Goal: Task Accomplishment & Management: Use online tool/utility

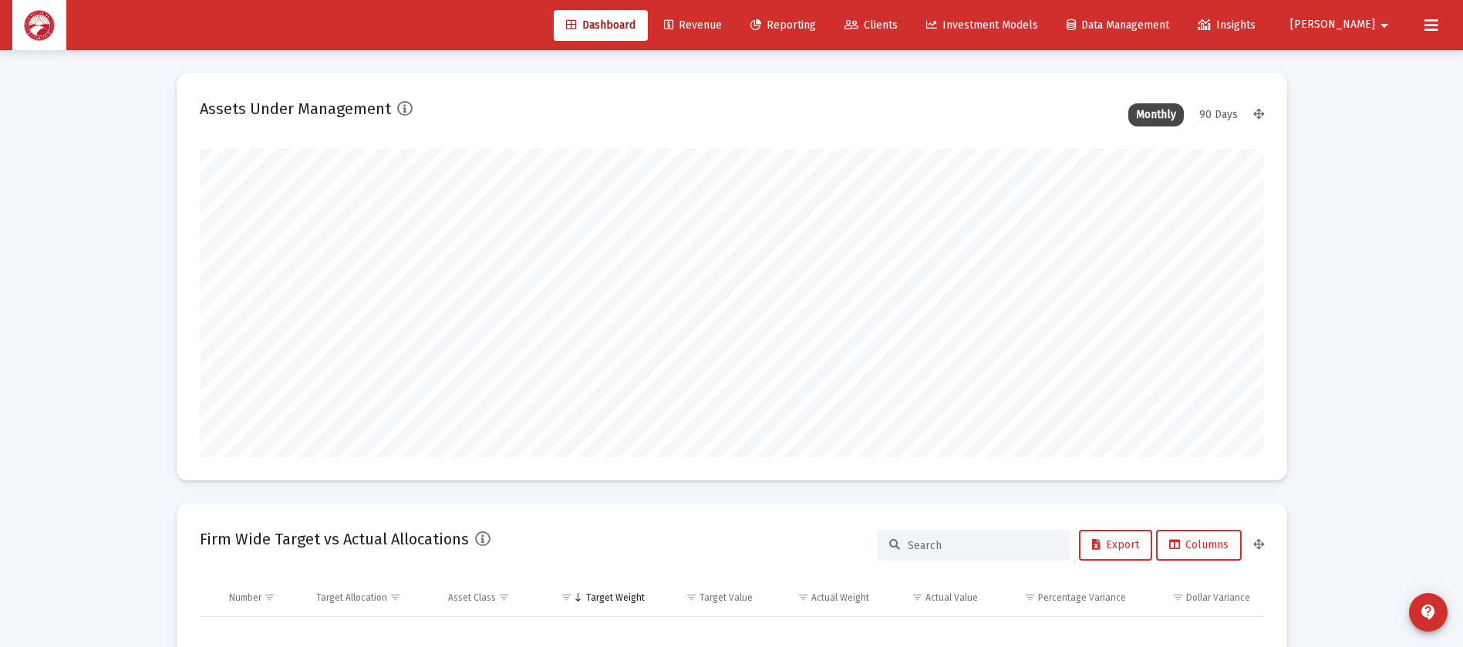
scroll to position [308, 573]
click at [898, 29] on span "Clients" at bounding box center [870, 25] width 53 height 13
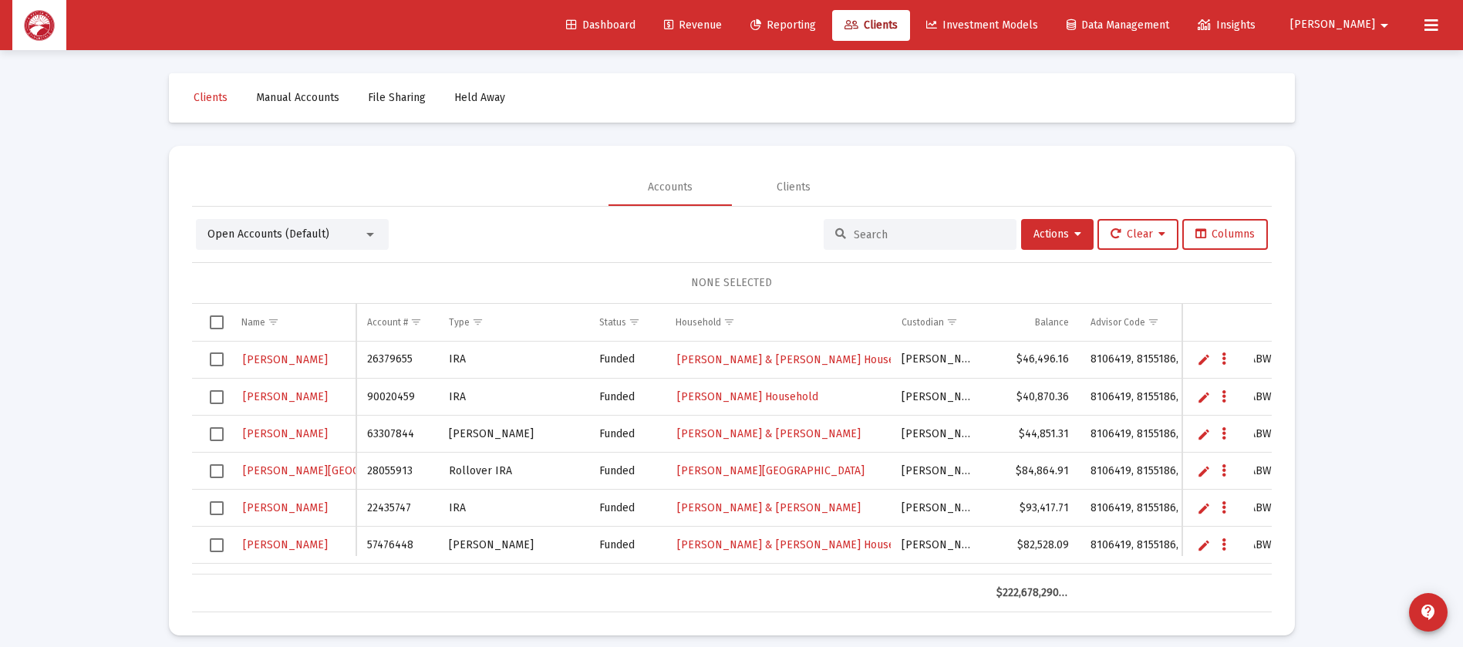
drag, startPoint x: 887, startPoint y: 235, endPoint x: 873, endPoint y: 234, distance: 14.0
click at [887, 235] on input at bounding box center [929, 234] width 151 height 13
type input "[PERSON_NAME]"
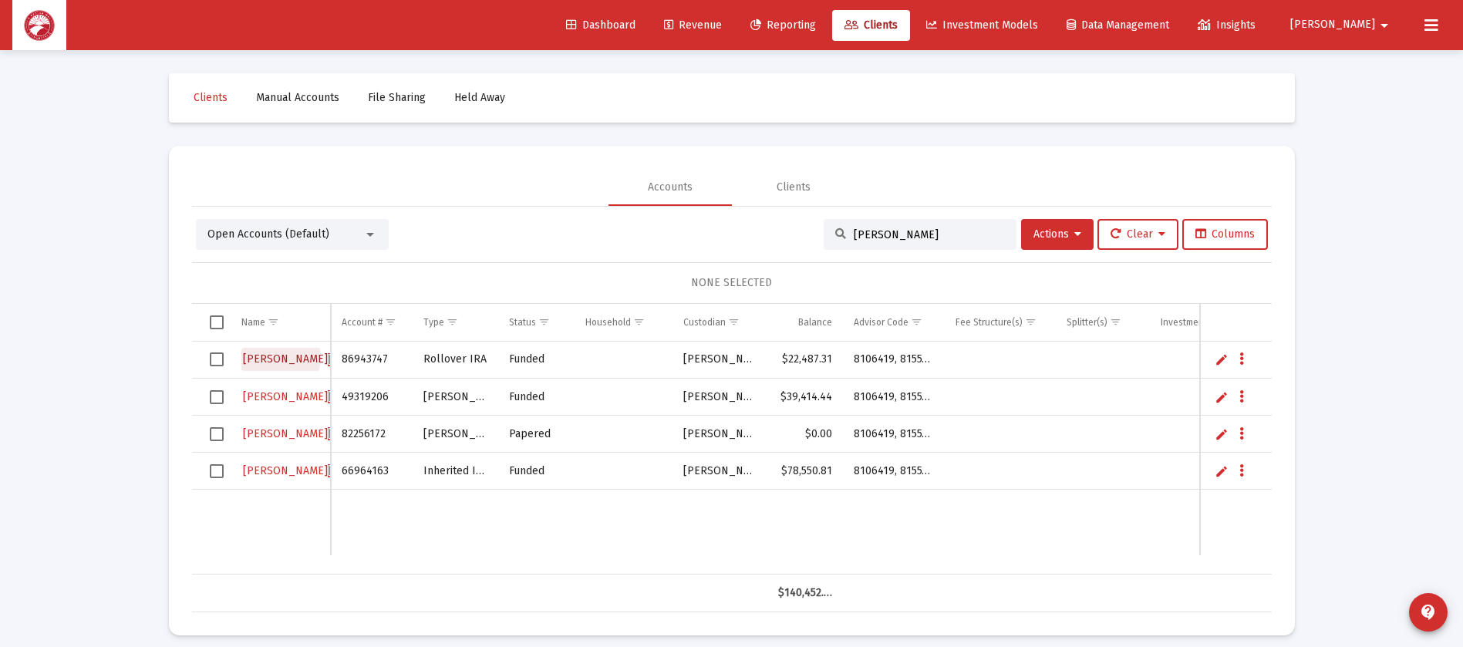
click at [328, 358] on span "[PERSON_NAME]" at bounding box center [370, 359] width 85 height 13
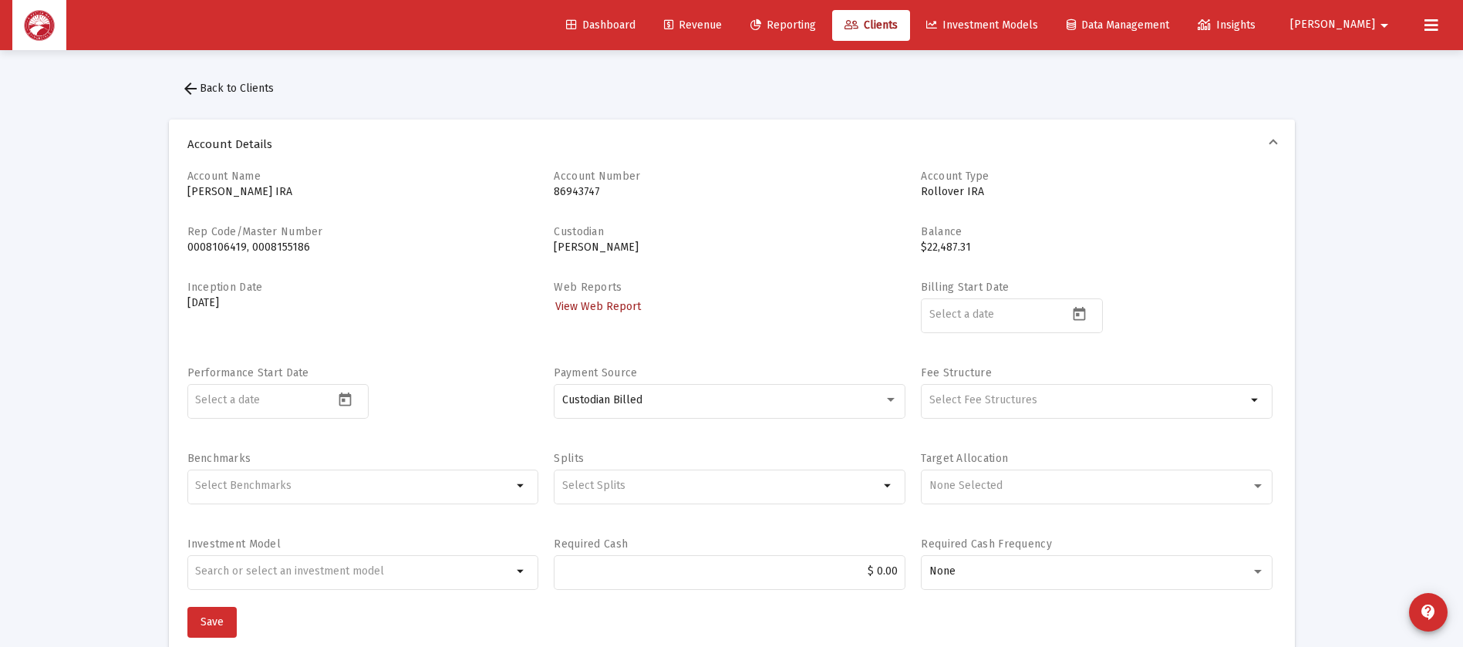
click at [614, 308] on span "View Web Report" at bounding box center [598, 306] width 86 height 13
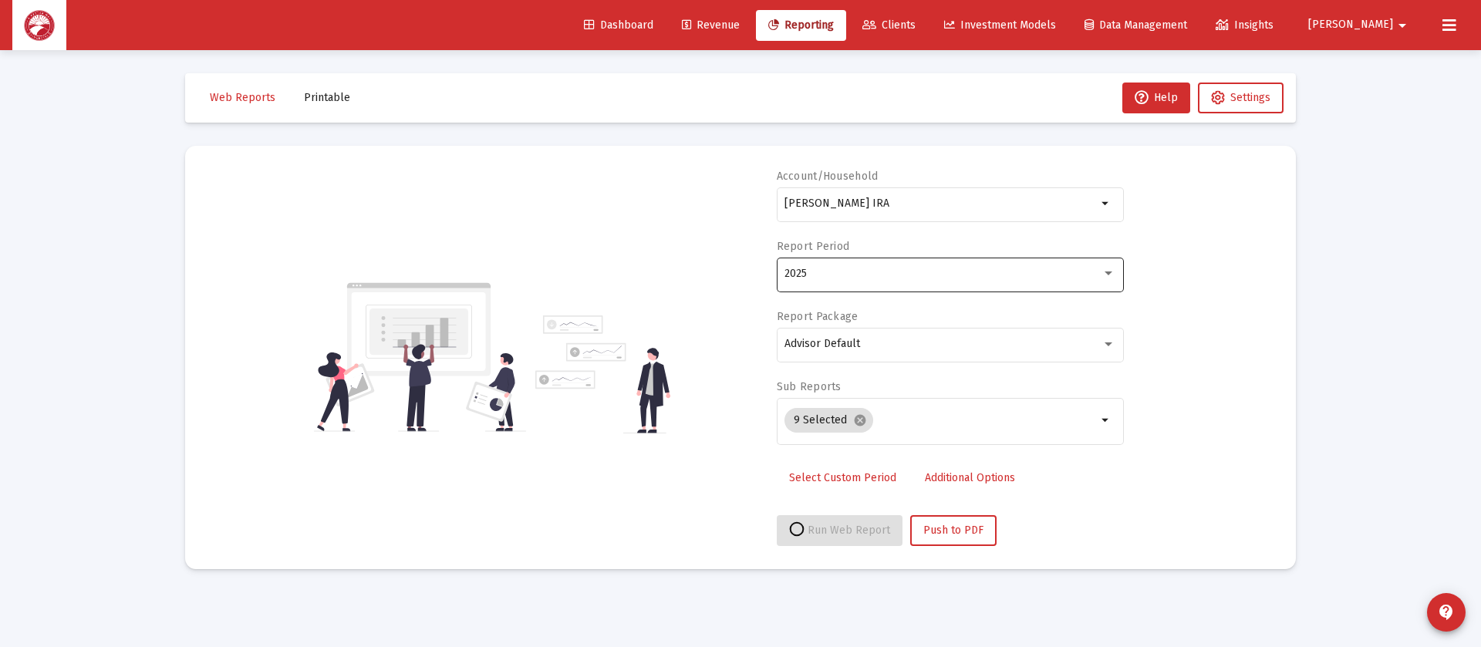
select select "View all"
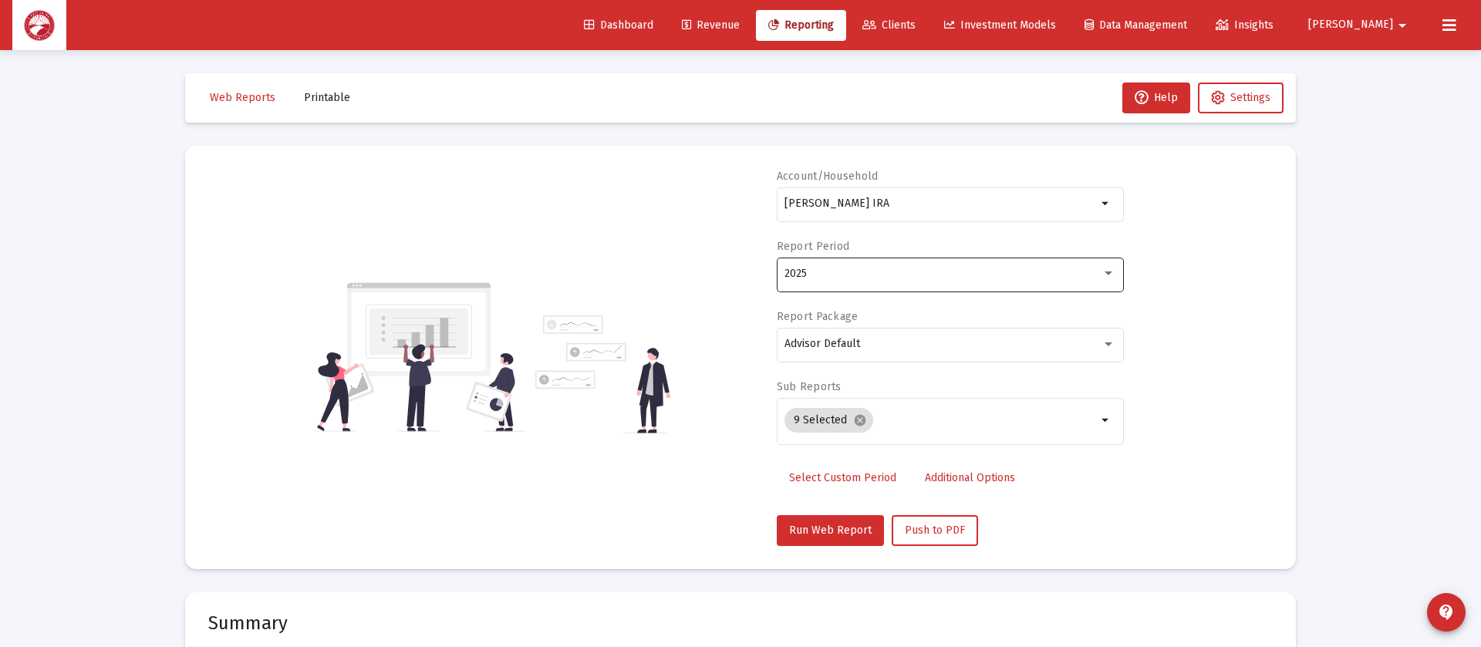
click at [1034, 265] on div "2025" at bounding box center [949, 273] width 331 height 38
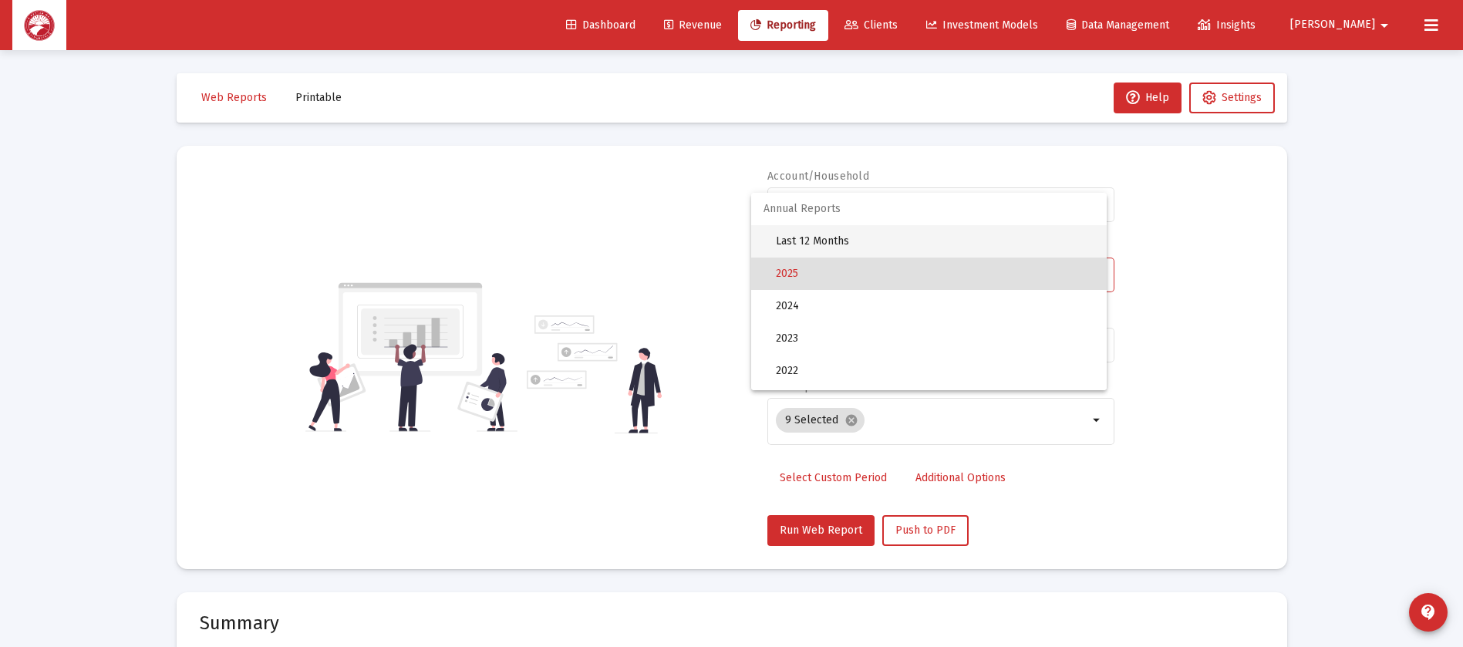
click at [1042, 229] on span "Last 12 Months" at bounding box center [935, 241] width 318 height 32
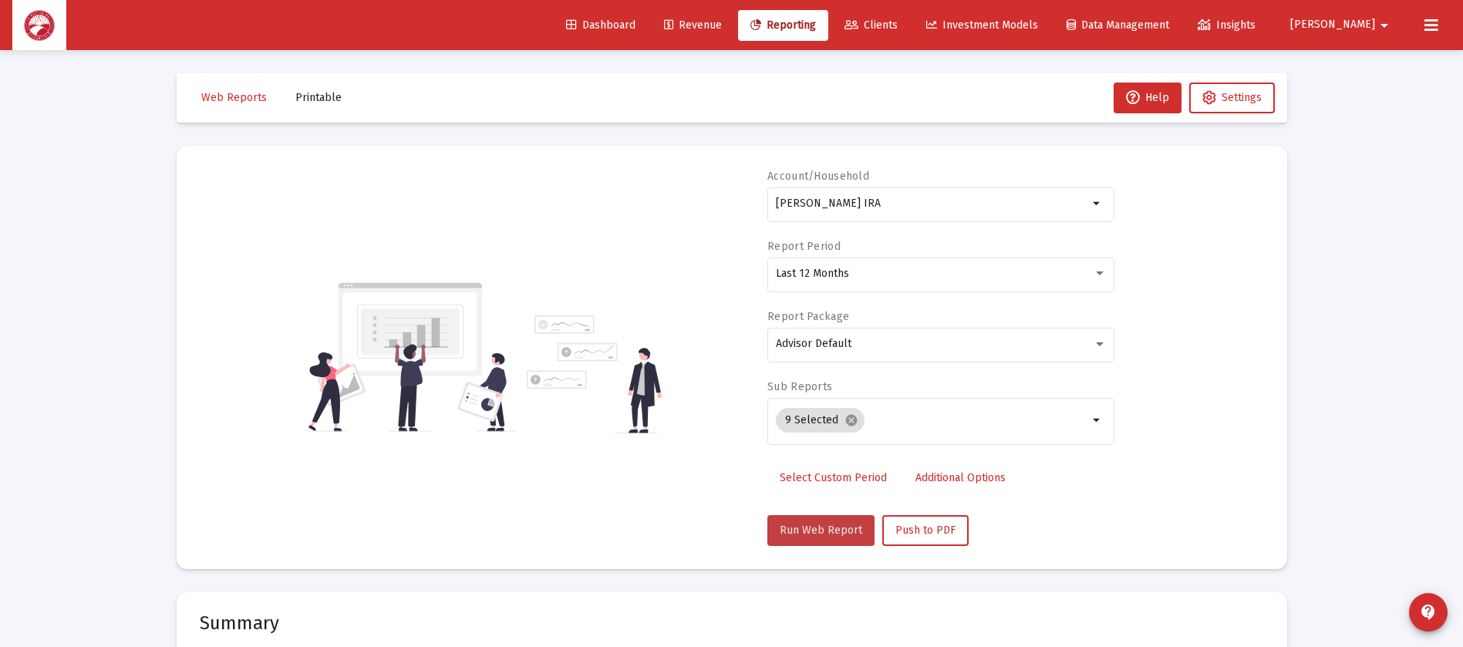
click at [829, 528] on span "Run Web Report" at bounding box center [821, 530] width 83 height 13
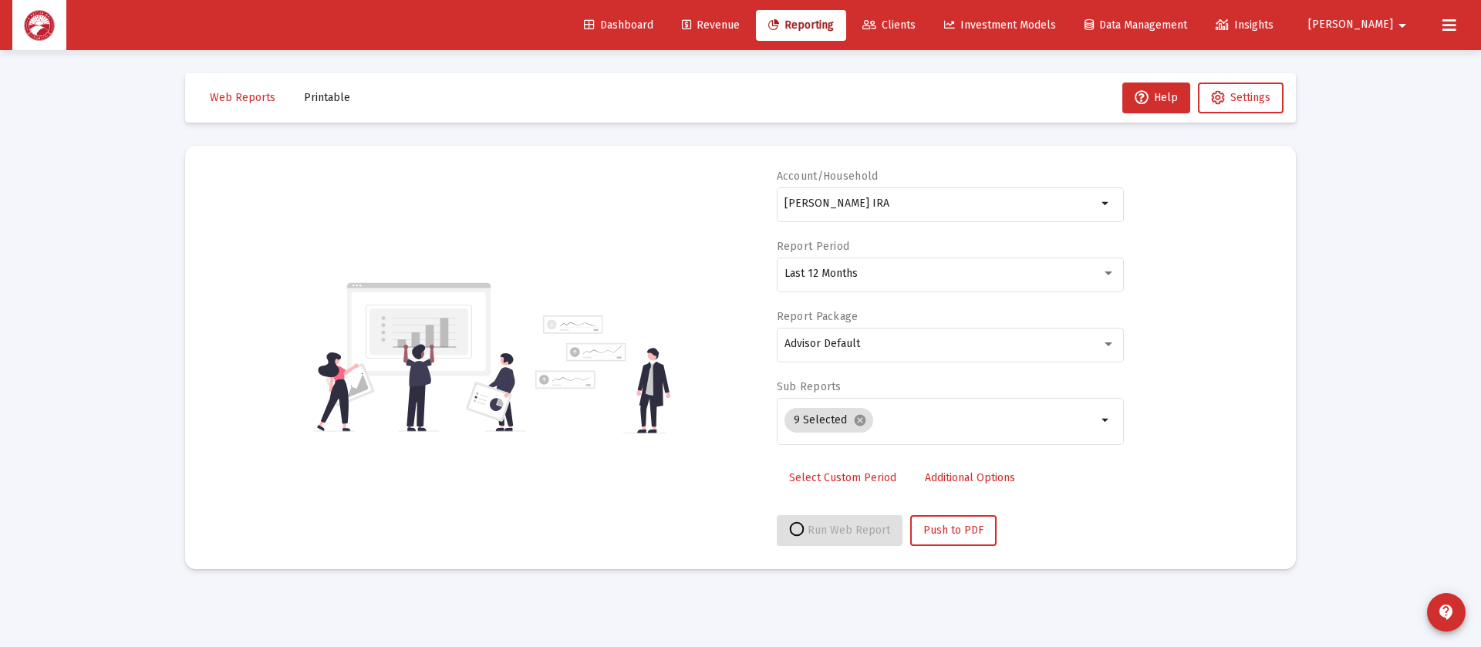
select select "View all"
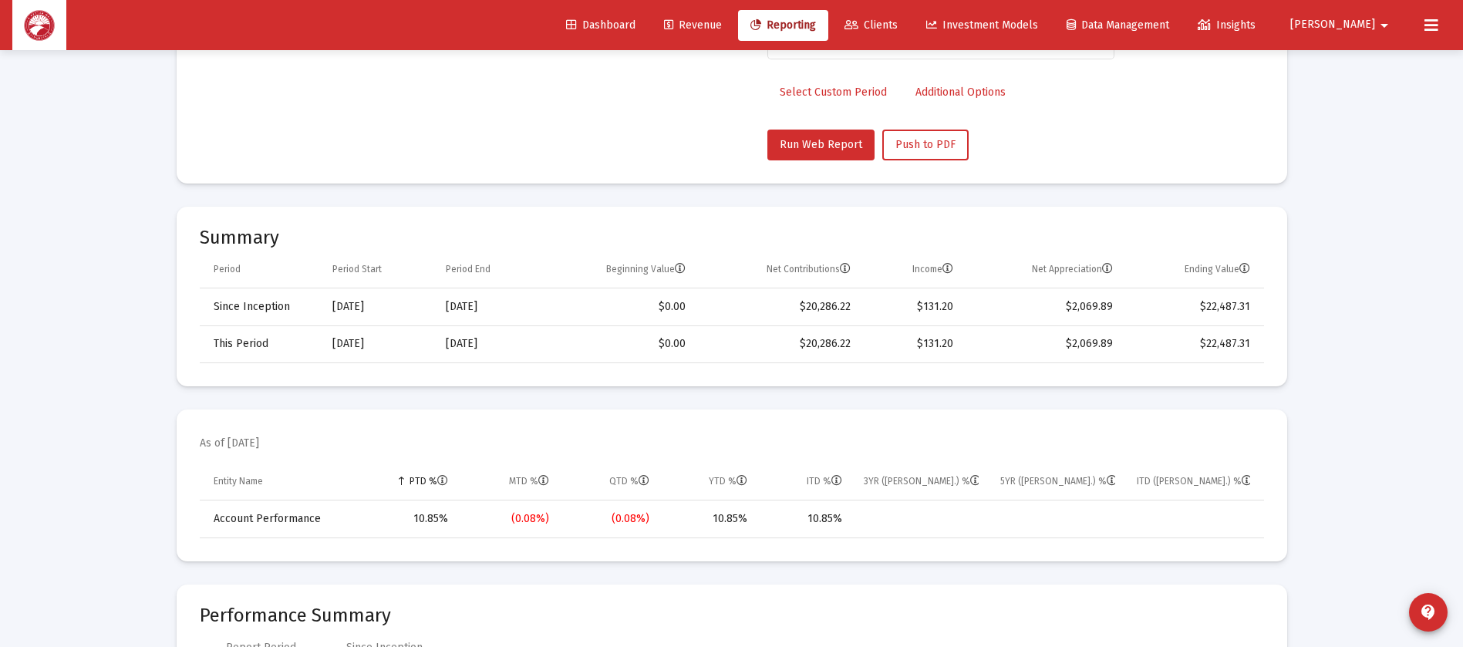
scroll to position [578, 0]
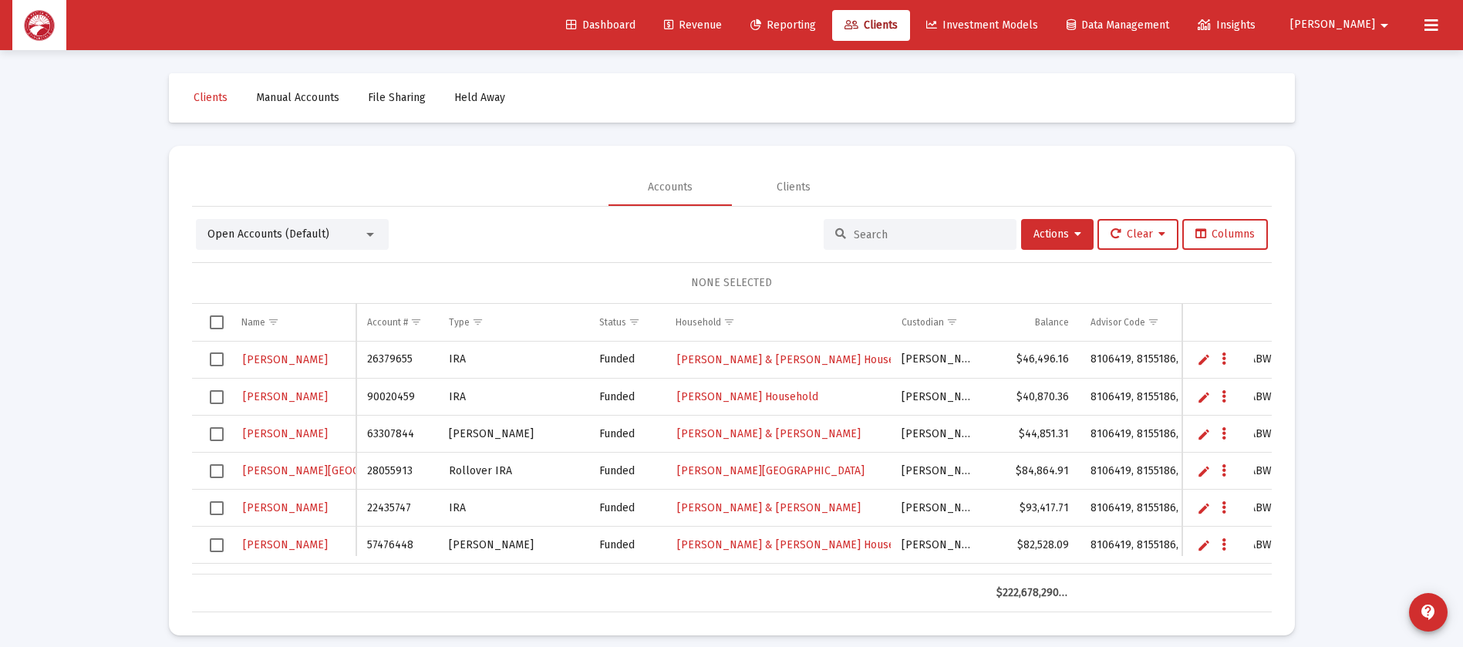
click at [908, 228] on div at bounding box center [920, 234] width 193 height 31
click at [905, 238] on input at bounding box center [929, 234] width 151 height 13
click at [904, 229] on input at bounding box center [929, 234] width 151 height 13
type input "[PERSON_NAME]"
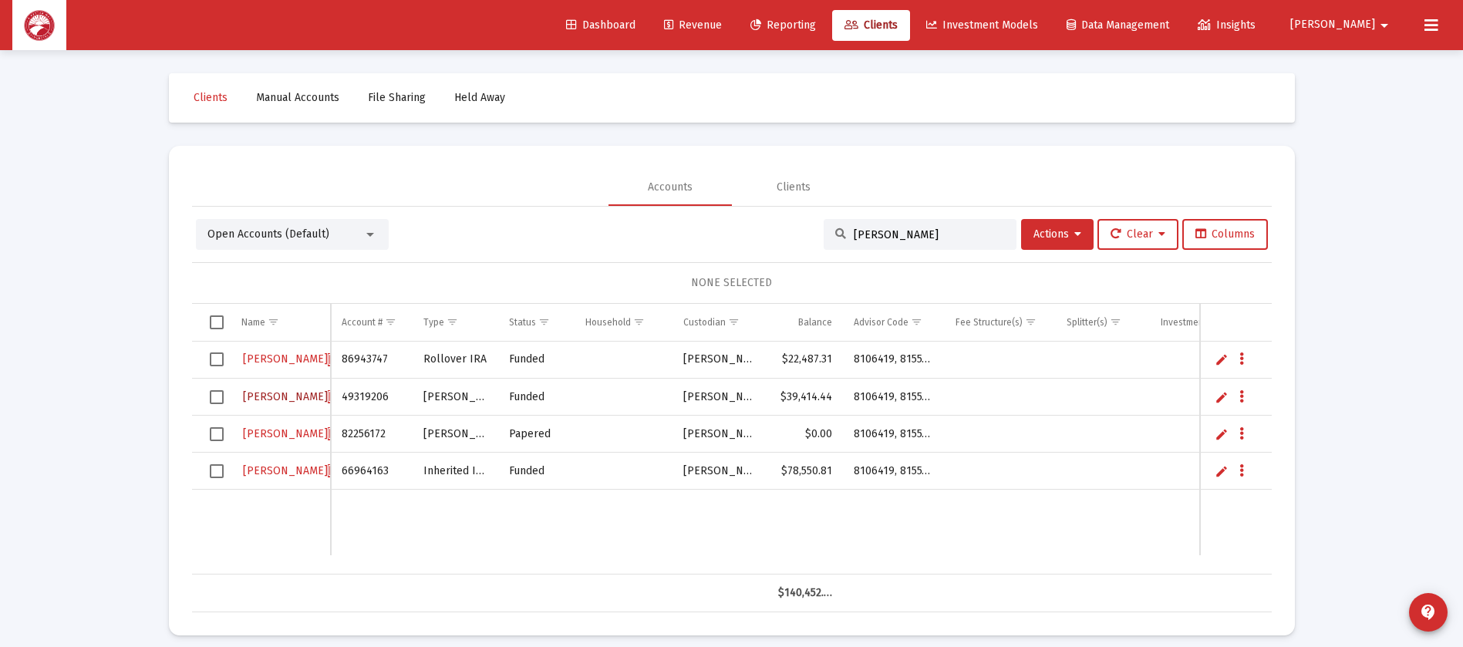
click at [328, 395] on span "[PERSON_NAME]" at bounding box center [370, 396] width 85 height 13
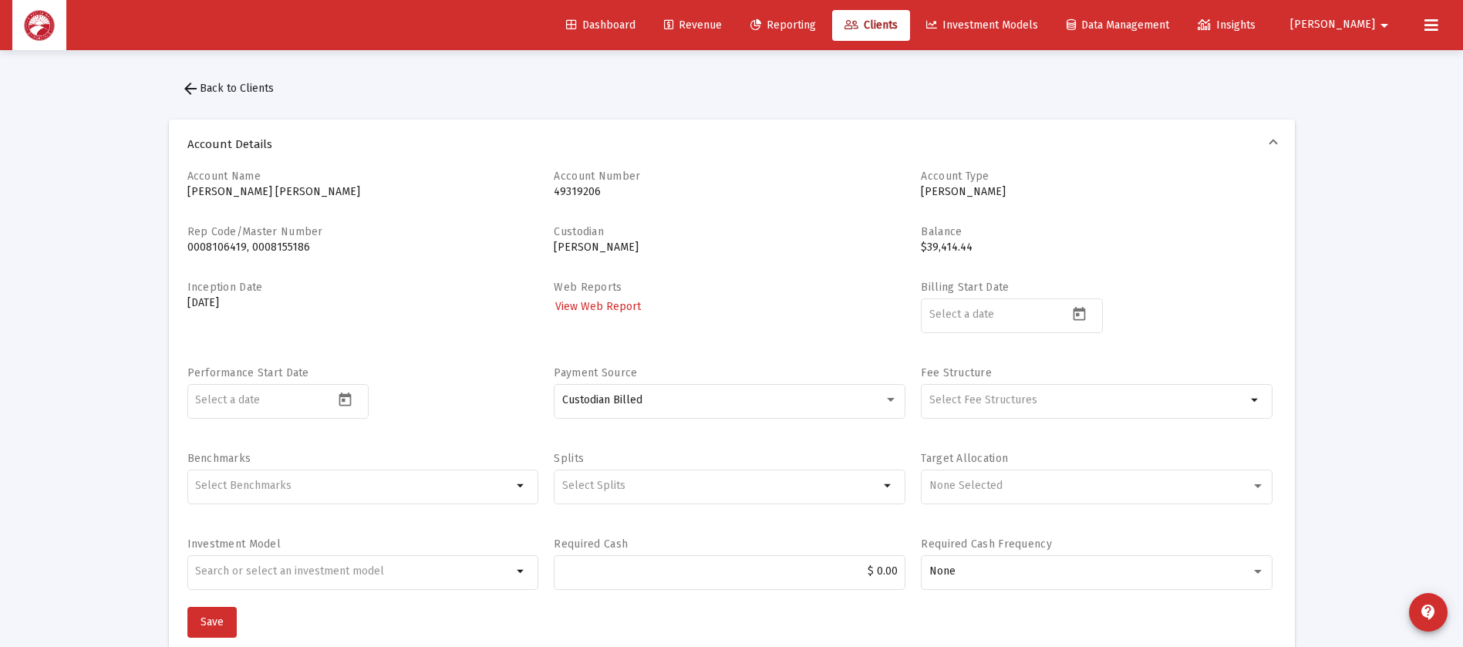
click at [613, 304] on span "View Web Report" at bounding box center [598, 306] width 86 height 13
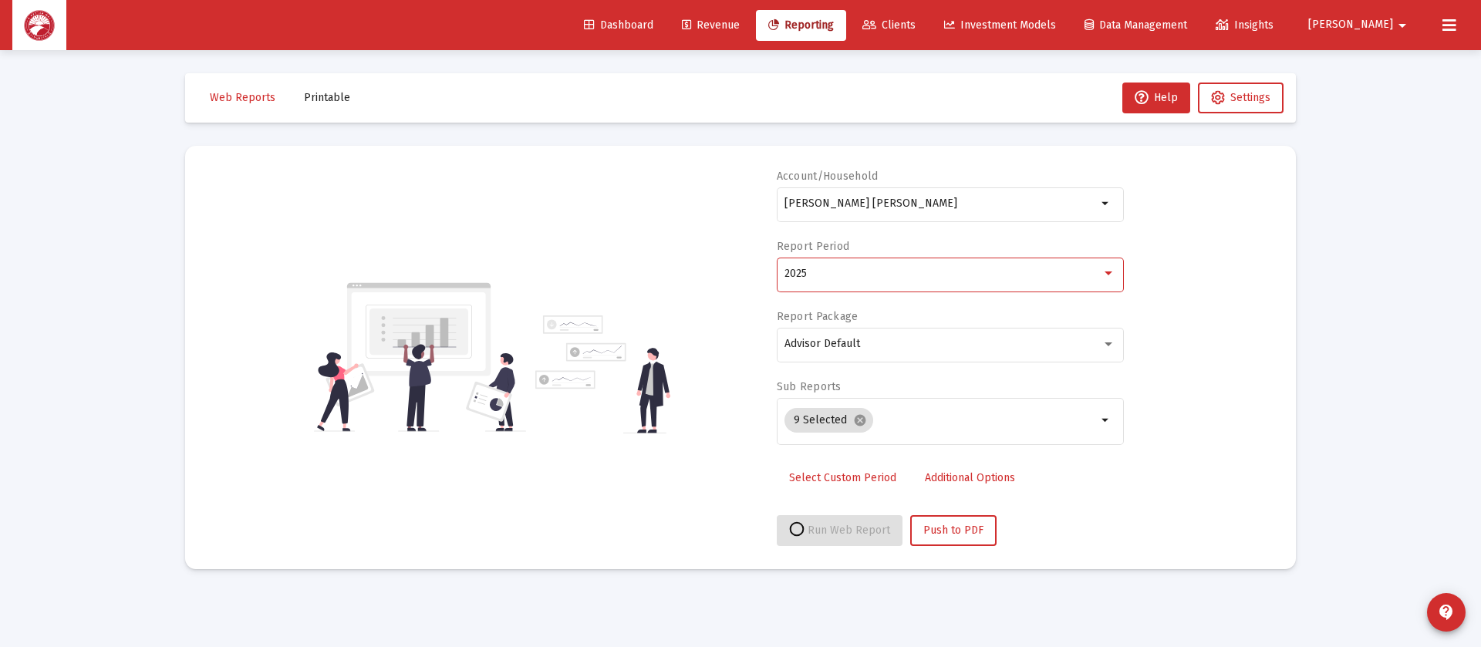
click at [871, 275] on div "2025" at bounding box center [942, 274] width 317 height 12
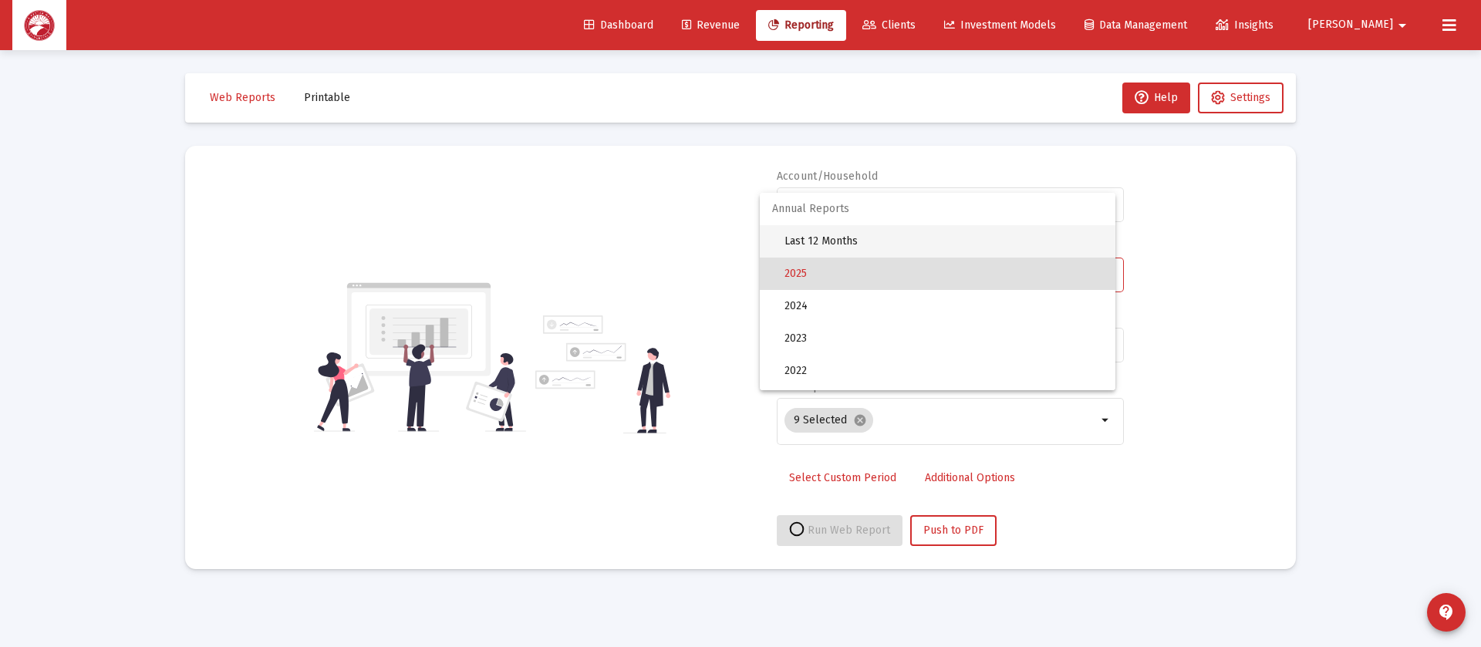
click at [891, 244] on span "Last 12 Months" at bounding box center [943, 241] width 318 height 32
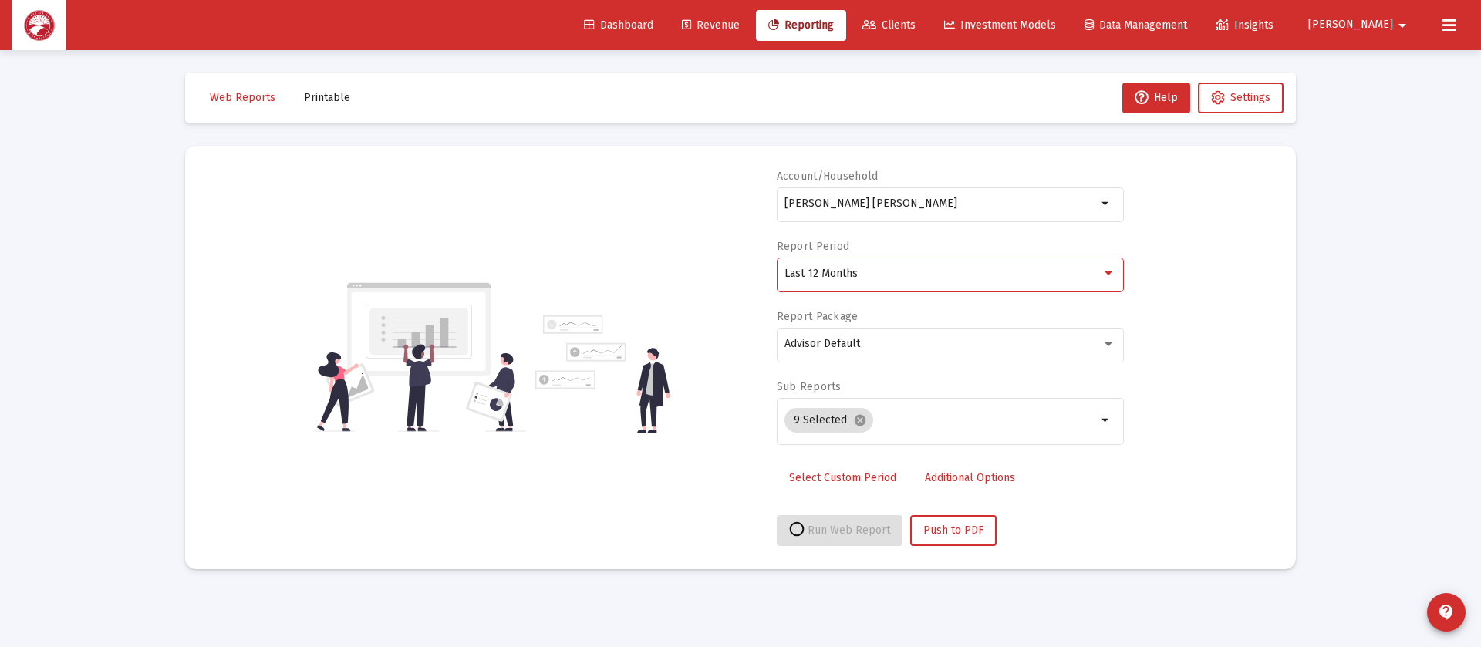
select select "View all"
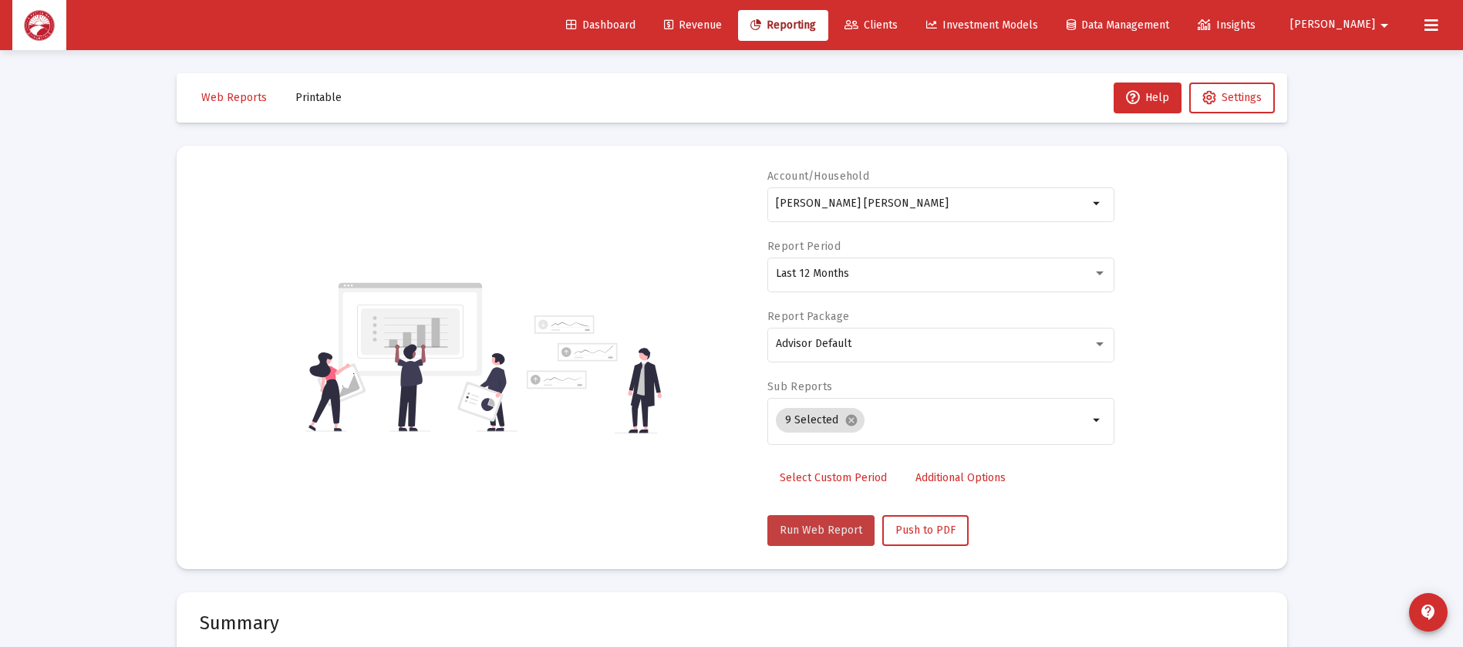
click at [827, 531] on span "Run Web Report" at bounding box center [821, 530] width 83 height 13
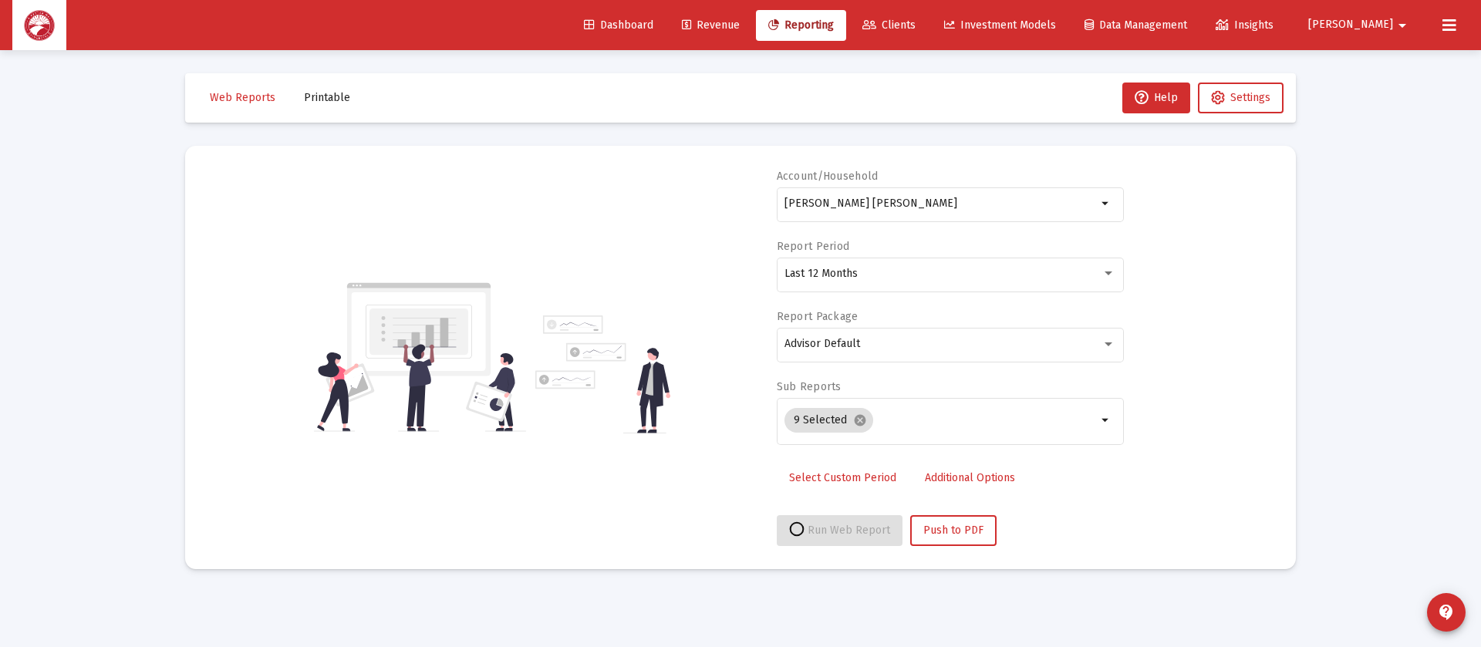
select select "View all"
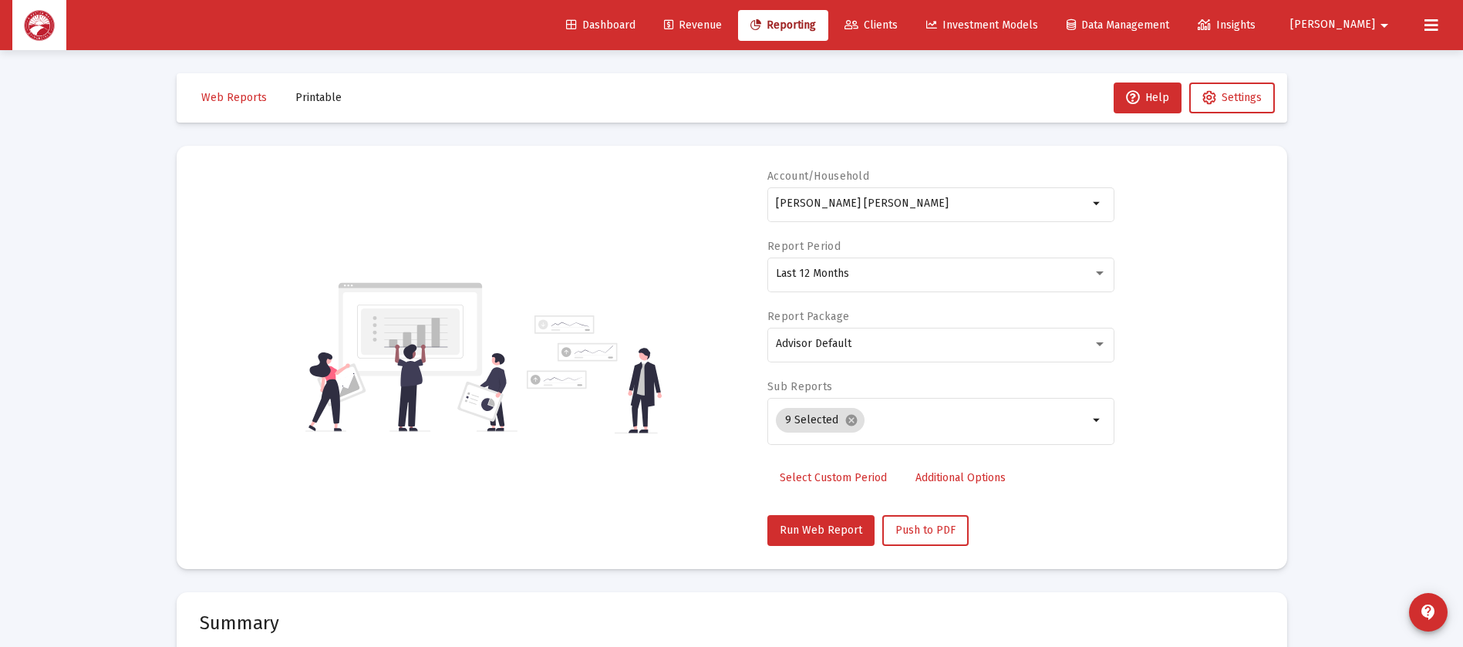
scroll to position [347, 0]
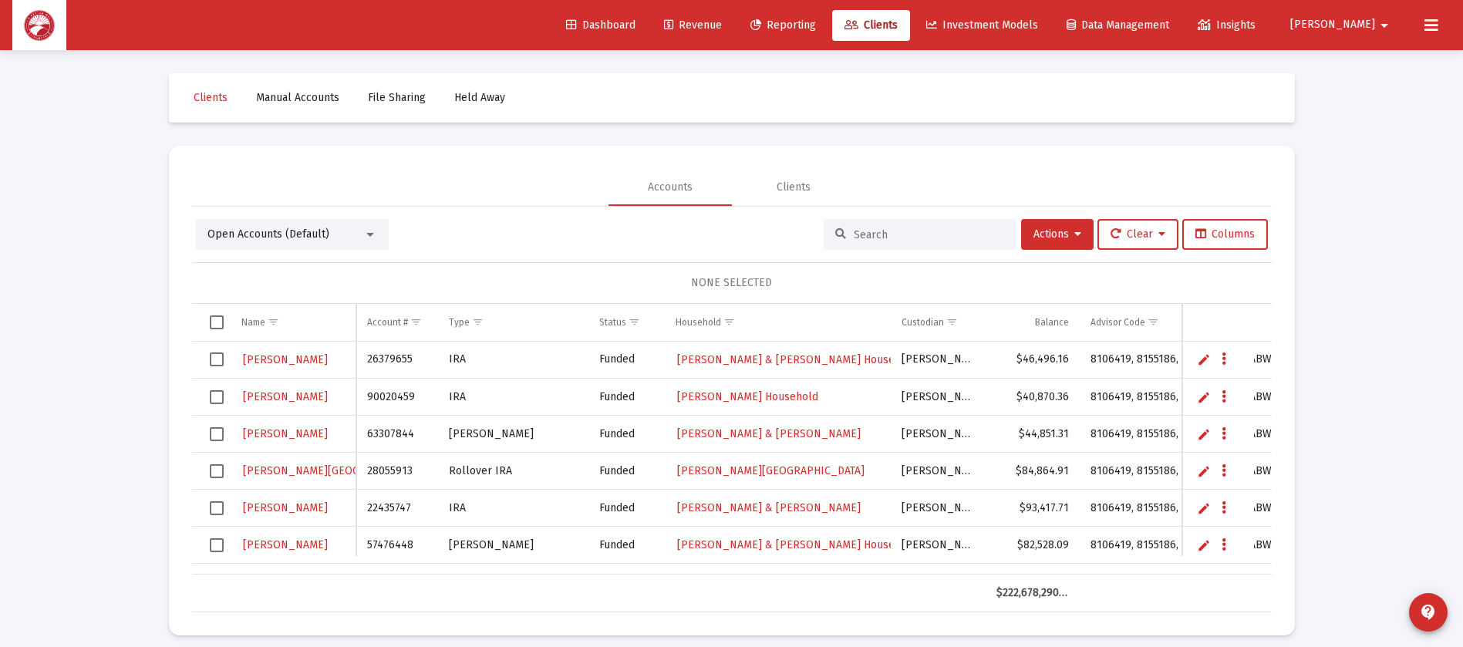
click at [956, 241] on div at bounding box center [920, 234] width 193 height 31
click at [959, 231] on input at bounding box center [929, 234] width 151 height 13
type input "[PERSON_NAME]"
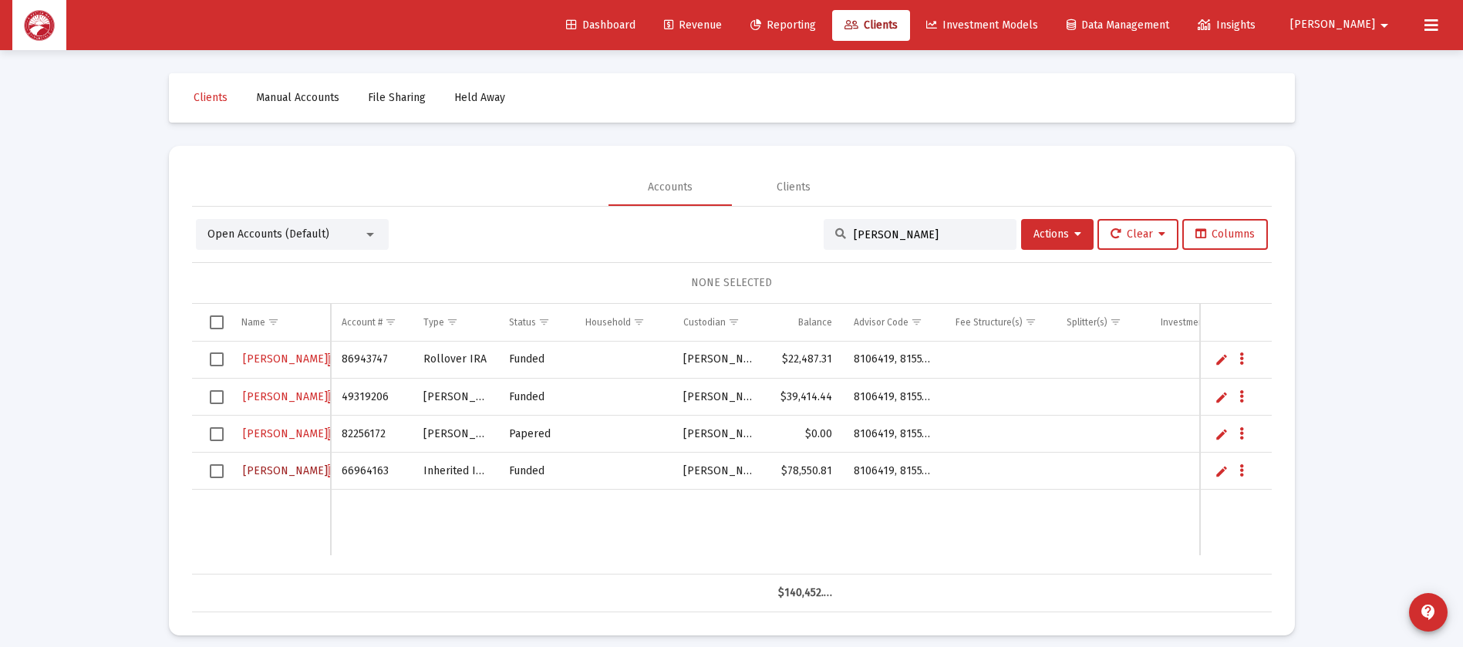
click at [328, 467] on span "[PERSON_NAME]" at bounding box center [370, 470] width 85 height 13
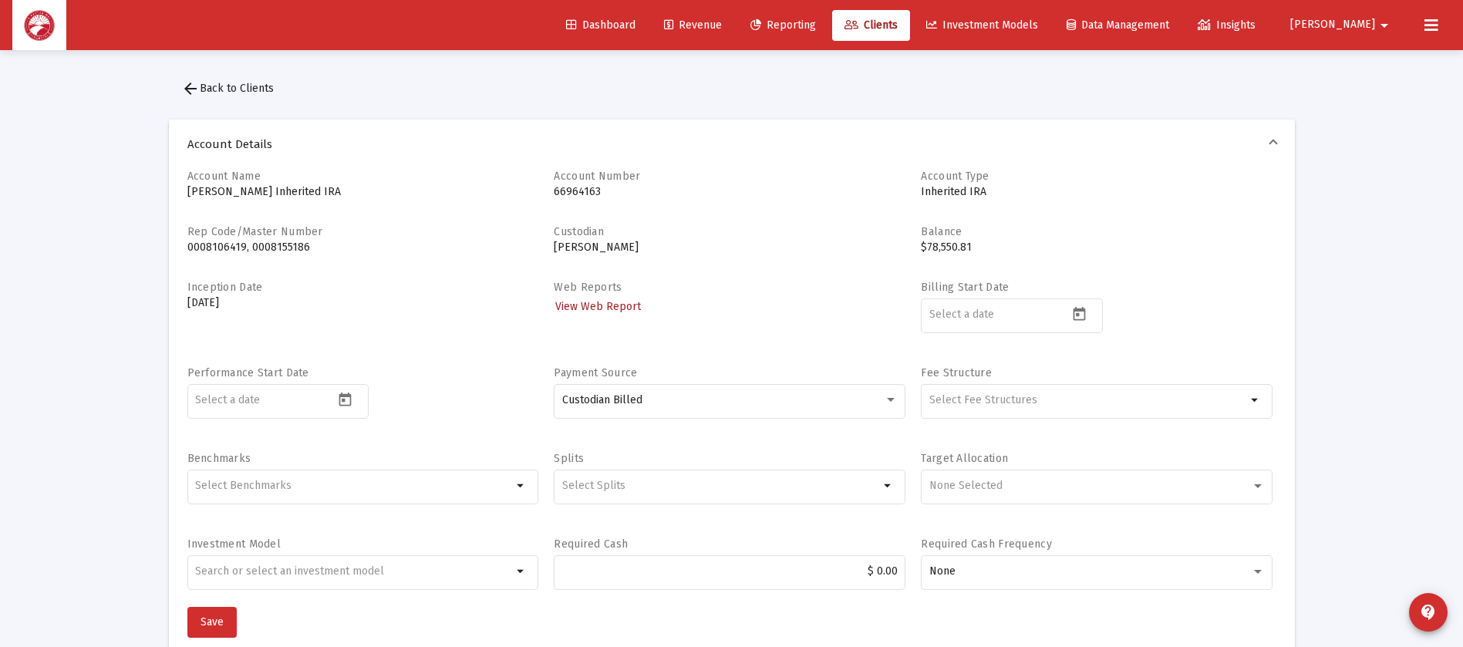
click at [595, 306] on span "View Web Report" at bounding box center [598, 306] width 86 height 13
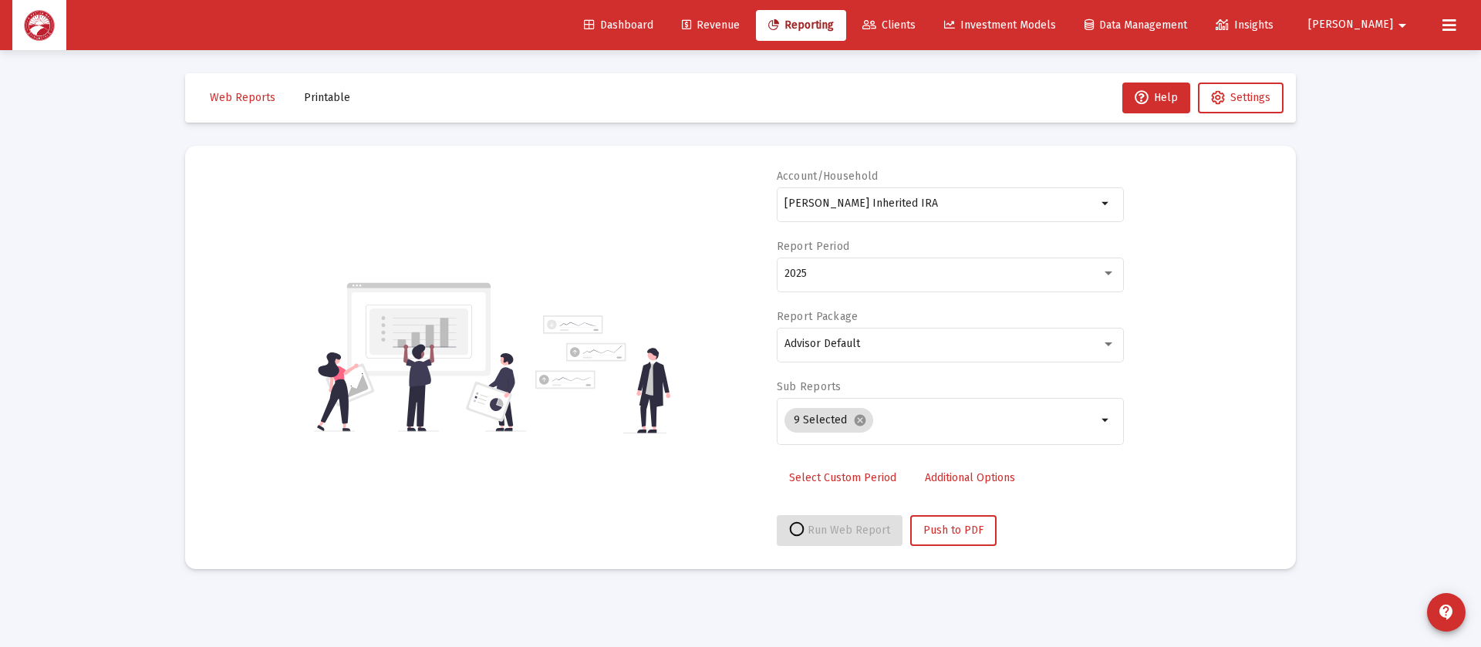
select select "View all"
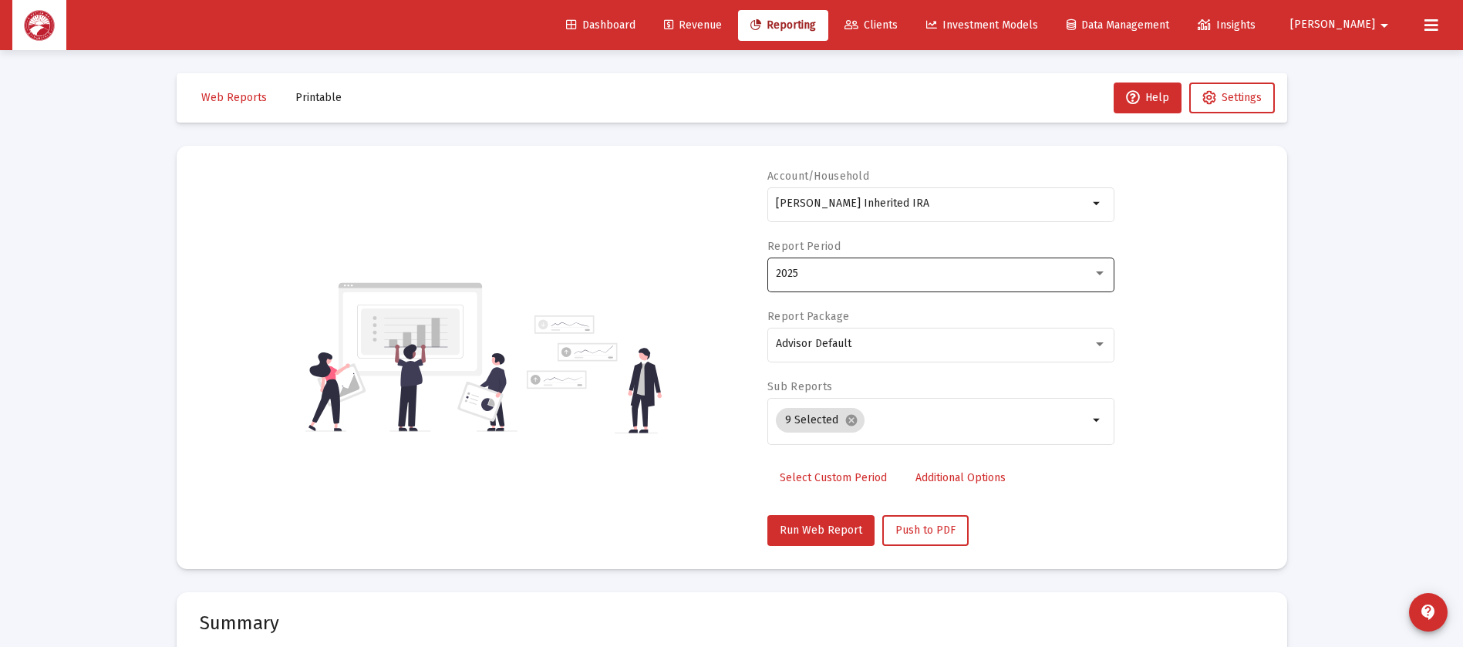
click at [982, 283] on div "2025" at bounding box center [941, 273] width 331 height 38
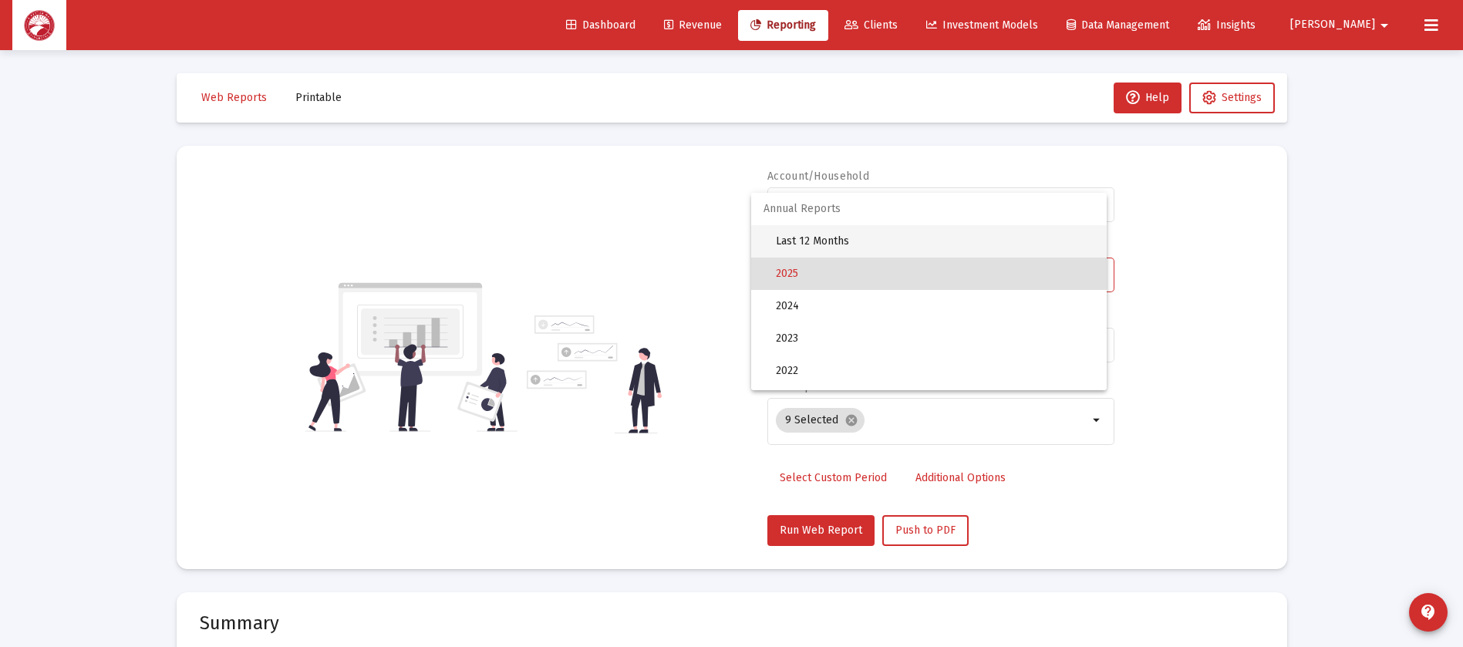
click at [978, 244] on span "Last 12 Months" at bounding box center [935, 241] width 318 height 32
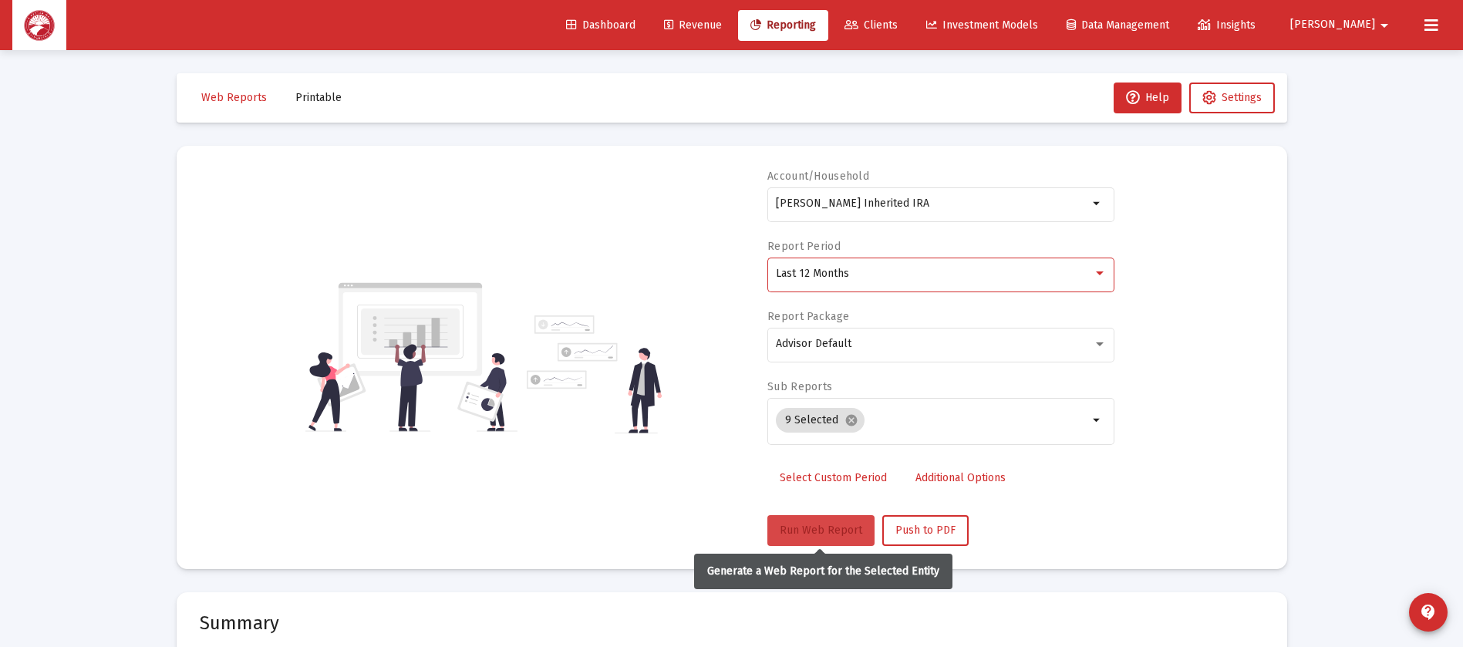
click at [827, 538] on button "Run Web Report" at bounding box center [820, 530] width 107 height 31
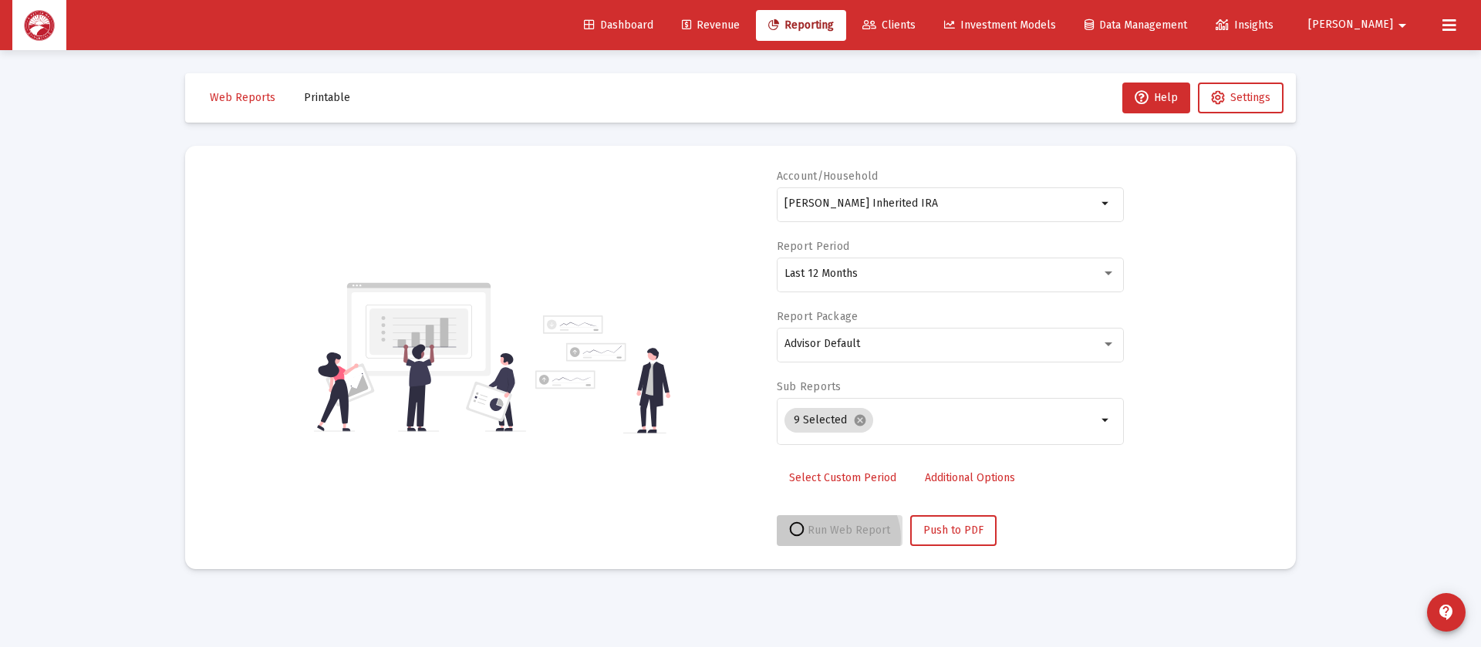
select select "View all"
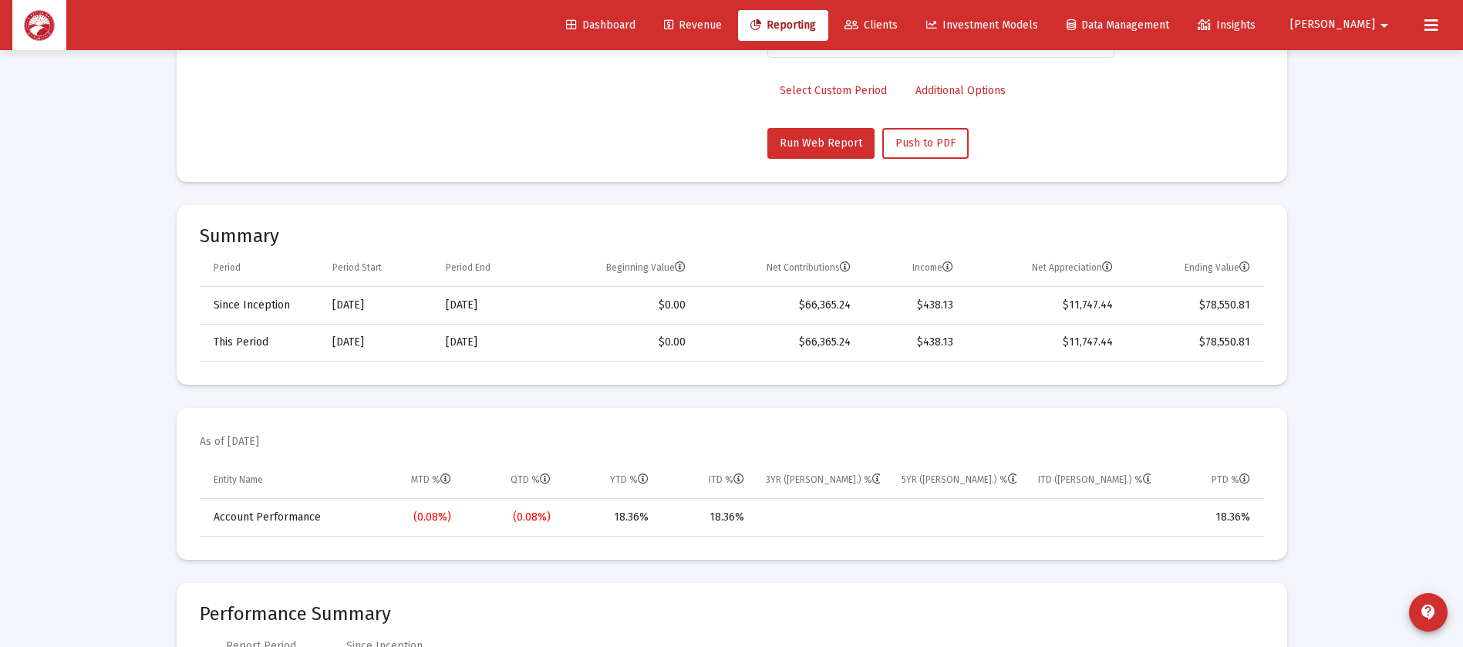
scroll to position [578, 0]
